Goal: Navigation & Orientation: Find specific page/section

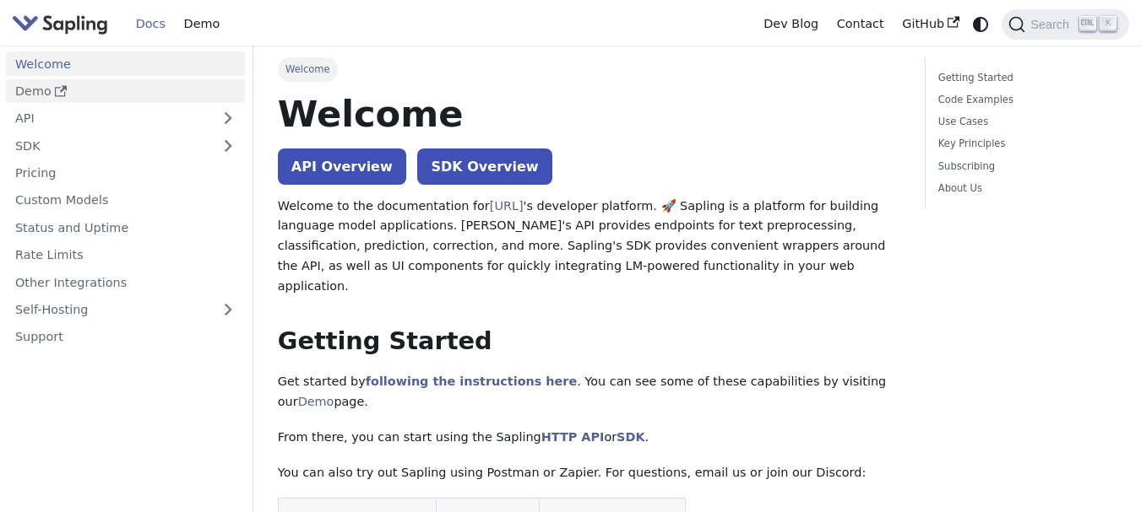
click at [31, 97] on link "Demo" at bounding box center [125, 91] width 239 height 24
click at [48, 94] on link "Demo" at bounding box center [125, 91] width 239 height 24
